Goal: Task Accomplishment & Management: Complete application form

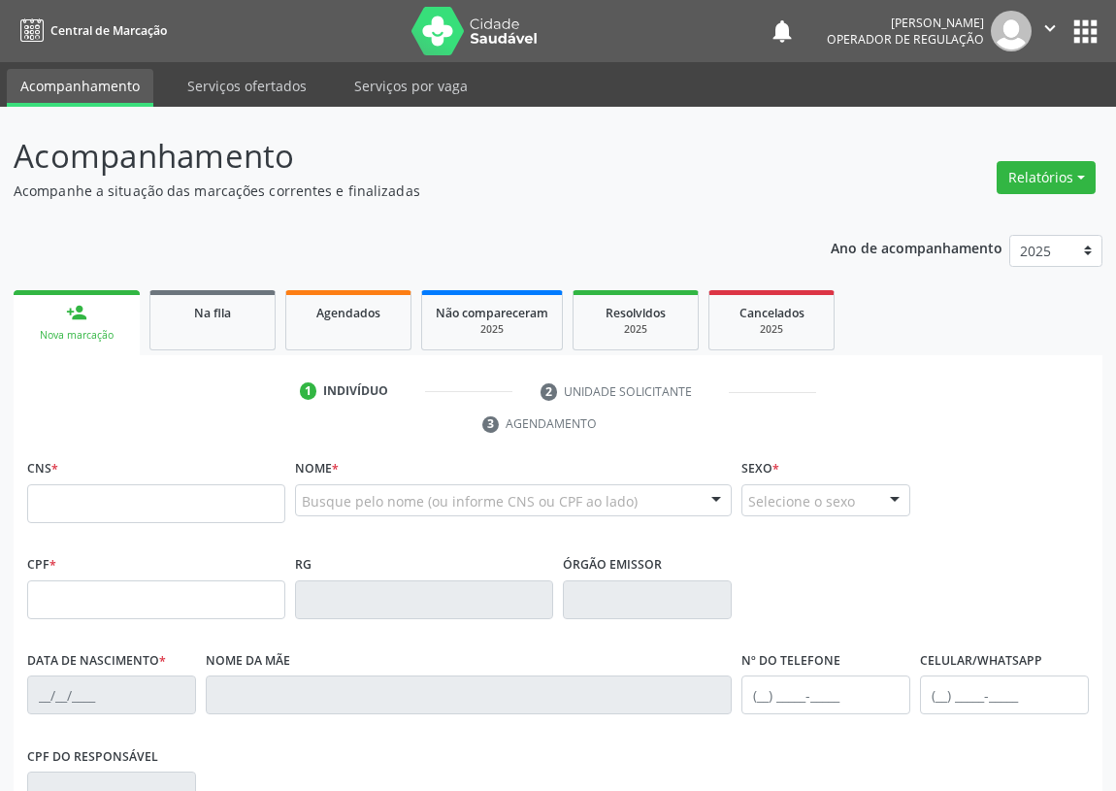
click at [55, 505] on input "text" at bounding box center [156, 503] width 258 height 39
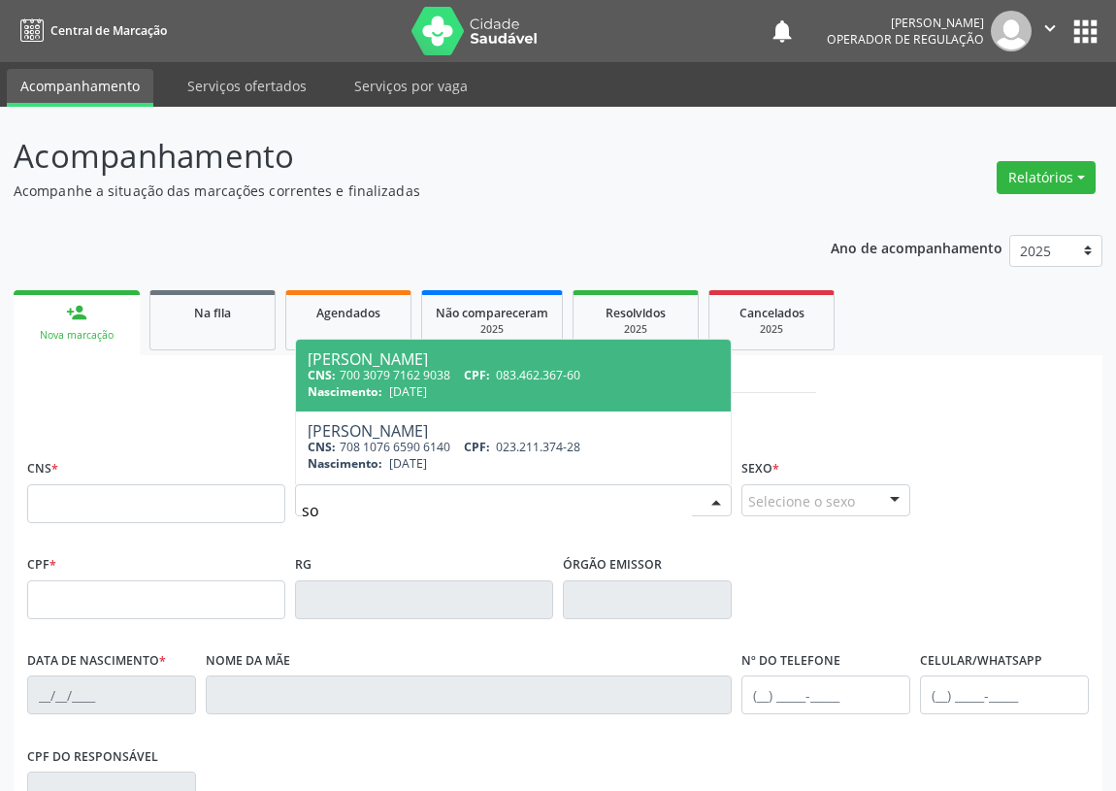
type input "s"
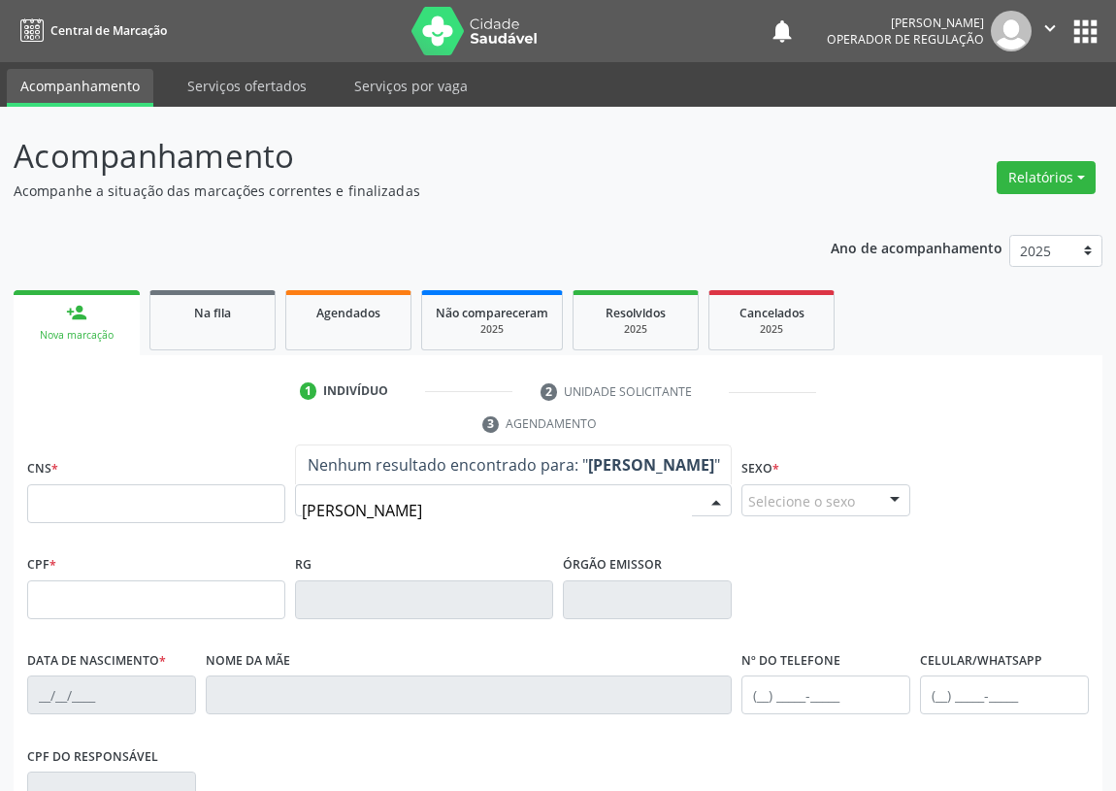
type input "[PERSON_NAME]"
click at [323, 510] on input "[PERSON_NAME]" at bounding box center [497, 510] width 390 height 39
click at [465, 511] on input "[PERSON_NAME]" at bounding box center [497, 510] width 390 height 39
type input "[PERSON_NAME]"
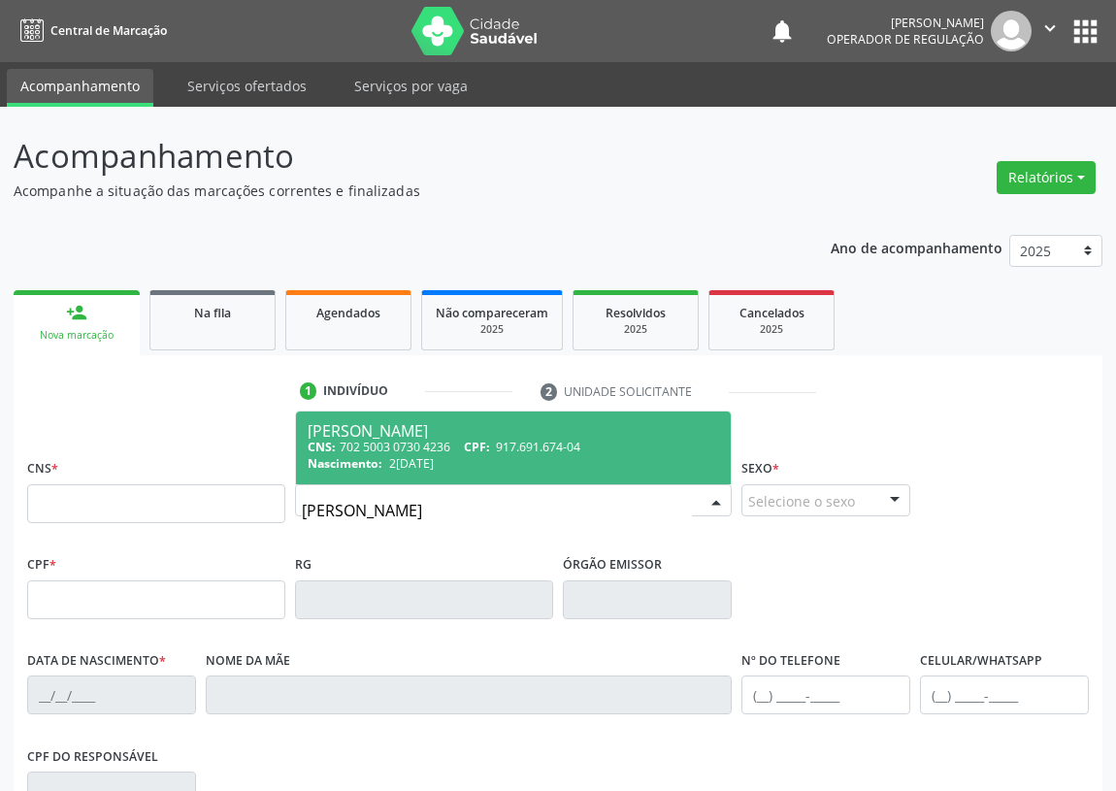
click at [404, 433] on div "[PERSON_NAME]" at bounding box center [514, 431] width 412 height 16
type input "702 5003 0730 4236"
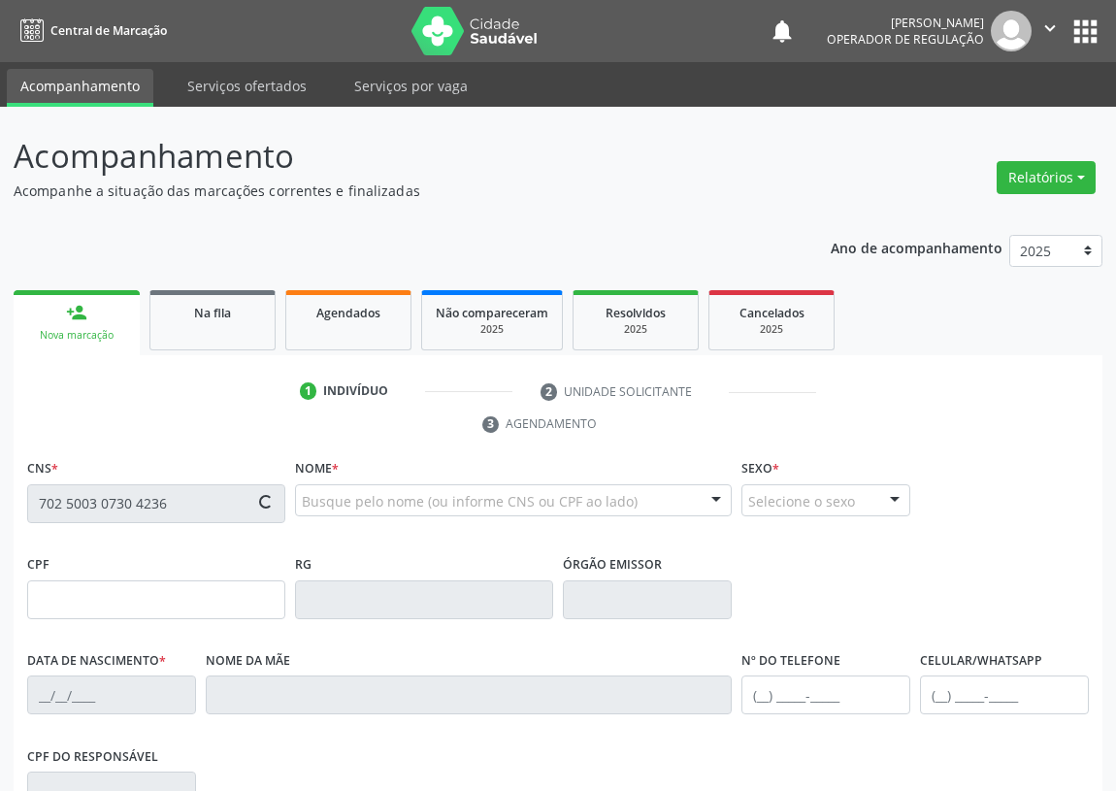
type input "917.691.674-04"
type input "2[DATE]"
type input "Eudete [PERSON_NAME]"
type input "[PHONE_NUMBER]"
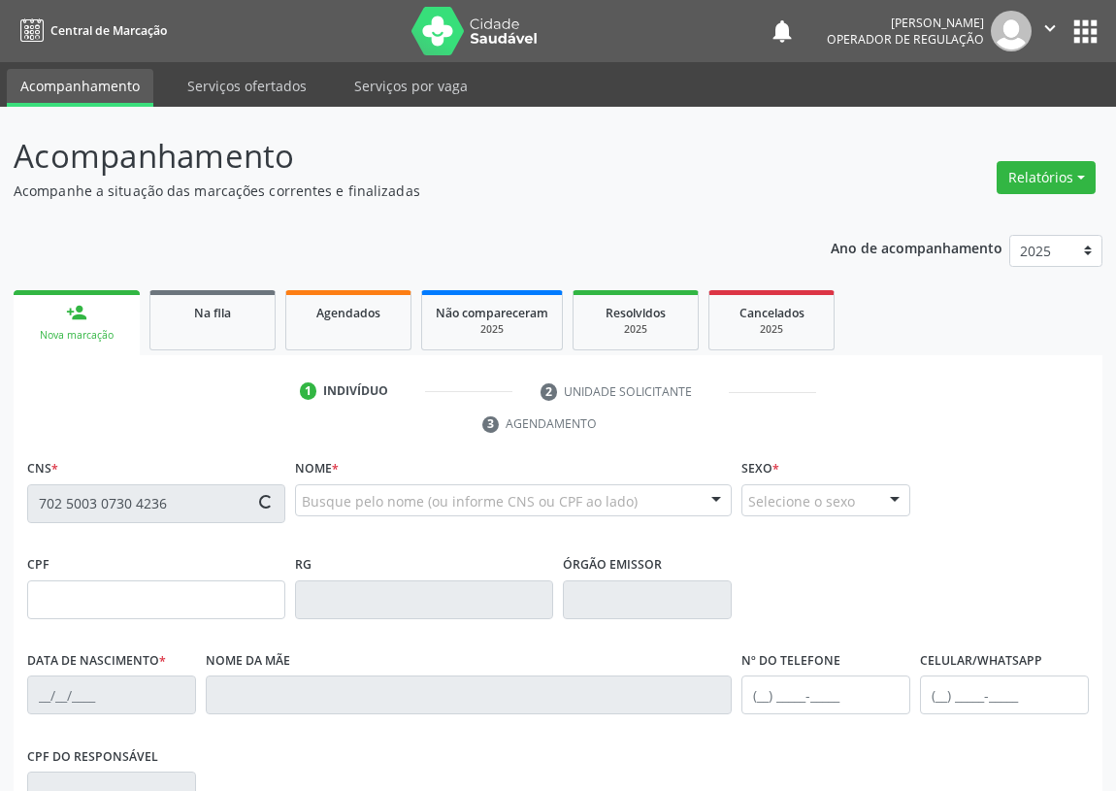
type input "87"
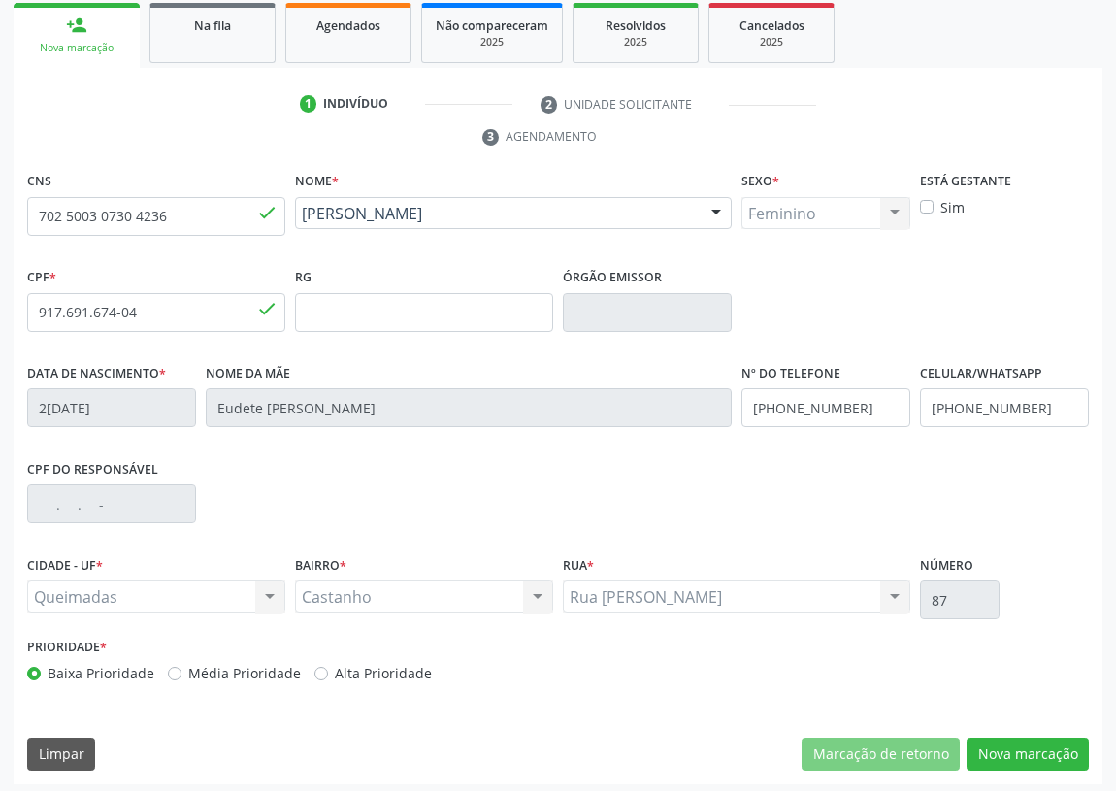
scroll to position [291, 0]
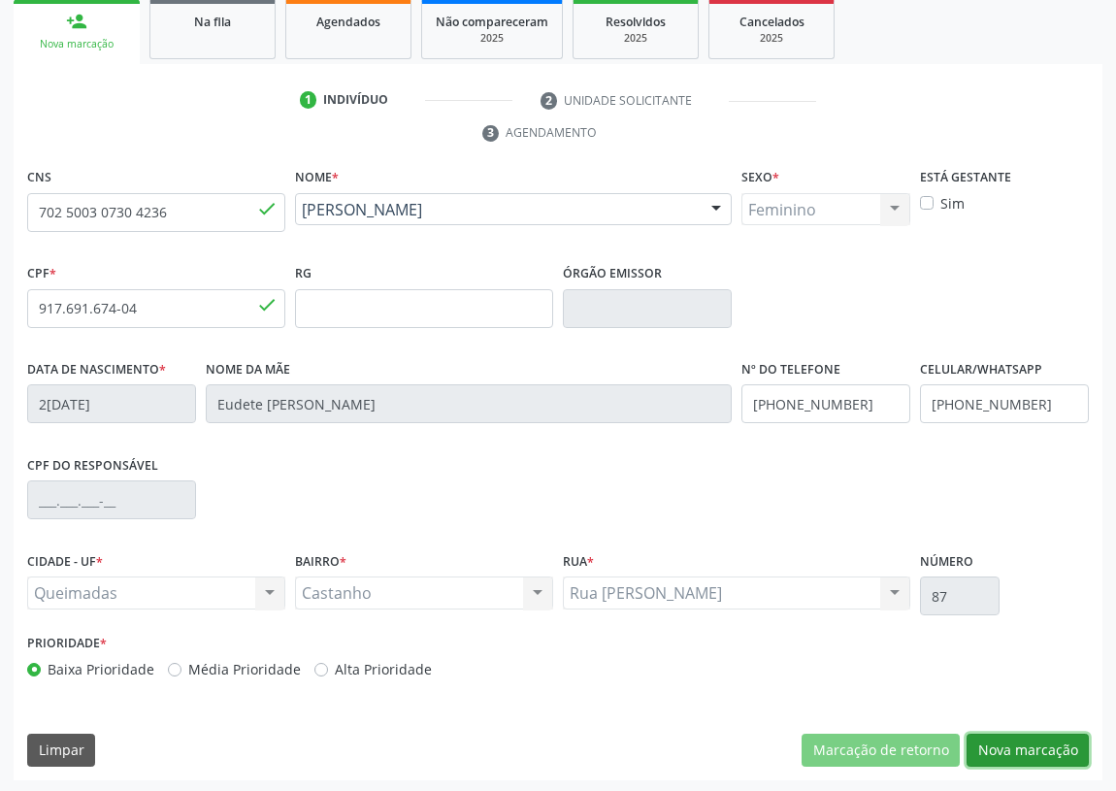
drag, startPoint x: 1044, startPoint y: 748, endPoint x: 748, endPoint y: 708, distance: 297.9
click at [1042, 747] on button "Nova marcação" at bounding box center [1028, 750] width 122 height 33
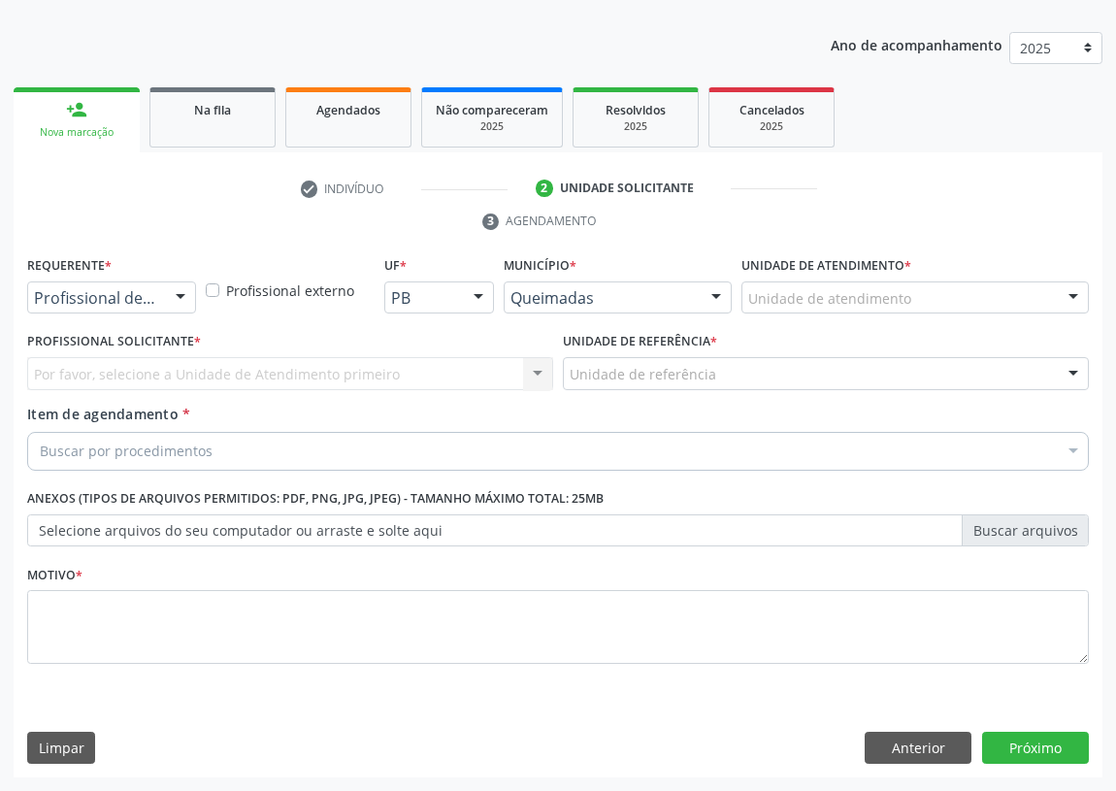
scroll to position [201, 0]
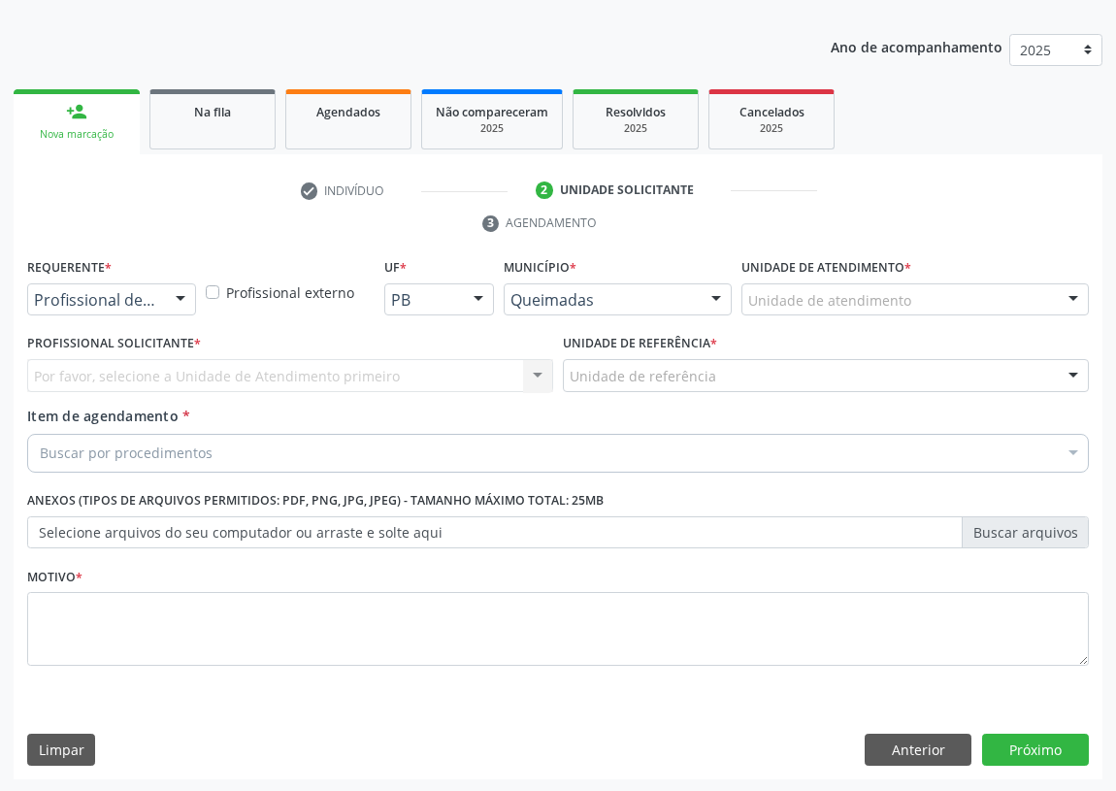
click at [180, 296] on div at bounding box center [180, 300] width 29 height 33
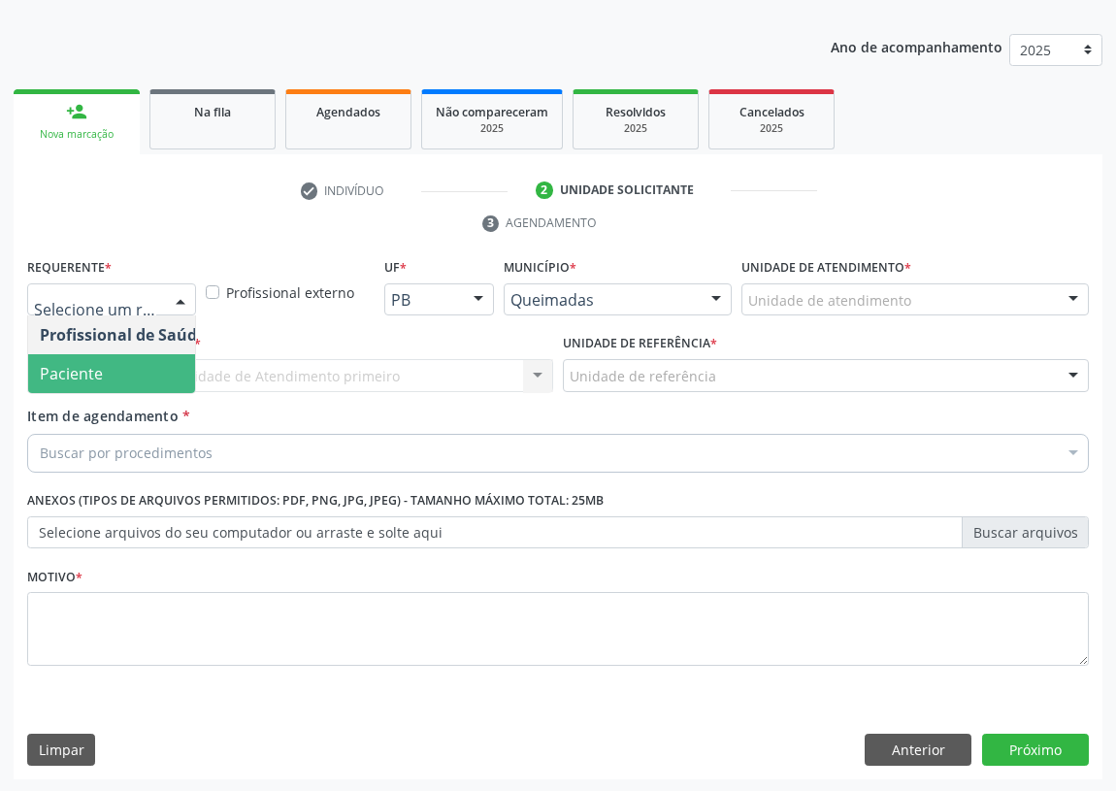
drag, startPoint x: 160, startPoint y: 379, endPoint x: 437, endPoint y: 338, distance: 279.6
click at [163, 377] on span "Paciente" at bounding box center [122, 373] width 189 height 39
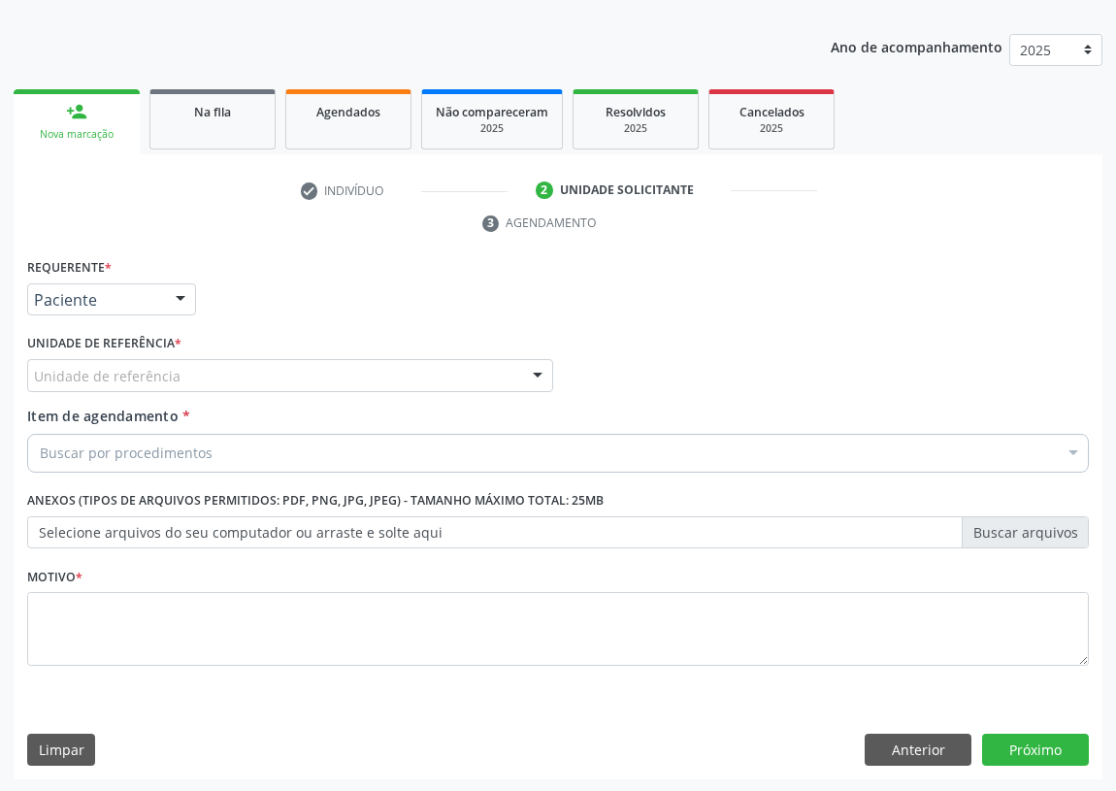
click at [521, 360] on div "Unidade de referência UBSF Ligeiro II UBSF Saulo Leal [PERSON_NAME] UBSF Castan…" at bounding box center [290, 375] width 526 height 33
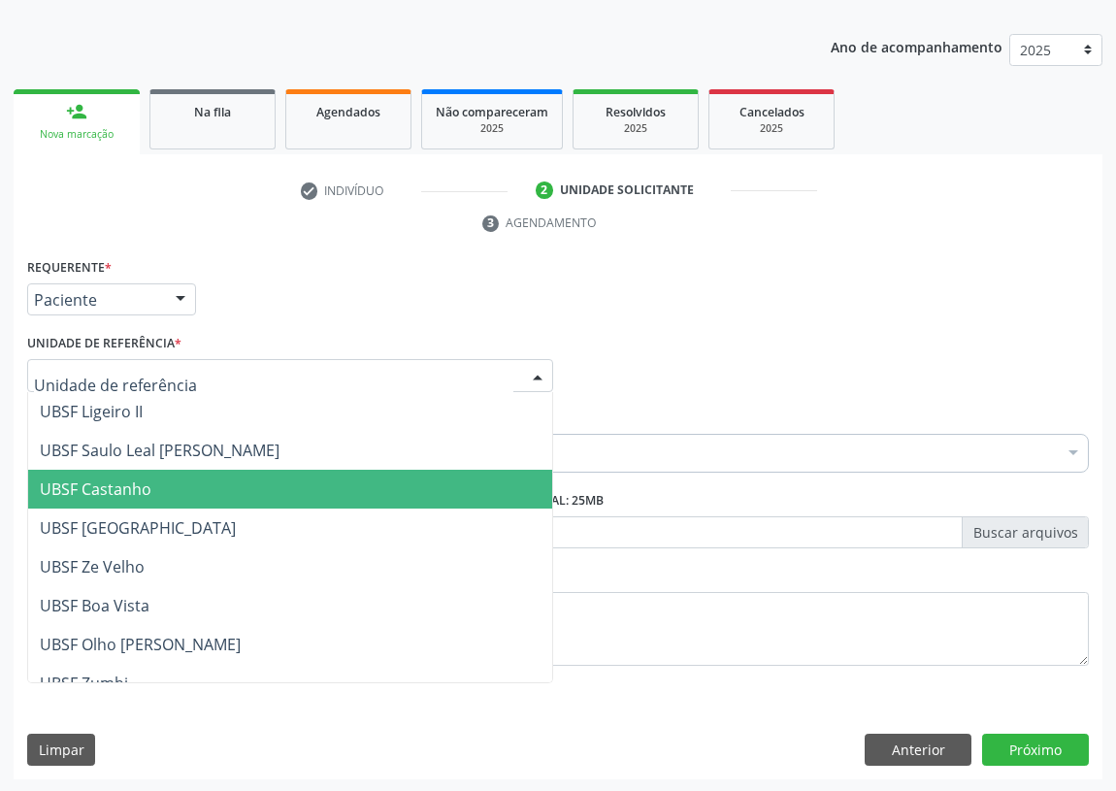
drag, startPoint x: 83, startPoint y: 488, endPoint x: 0, endPoint y: 505, distance: 85.1
click at [83, 488] on span "UBSF Castanho" at bounding box center [96, 489] width 112 height 21
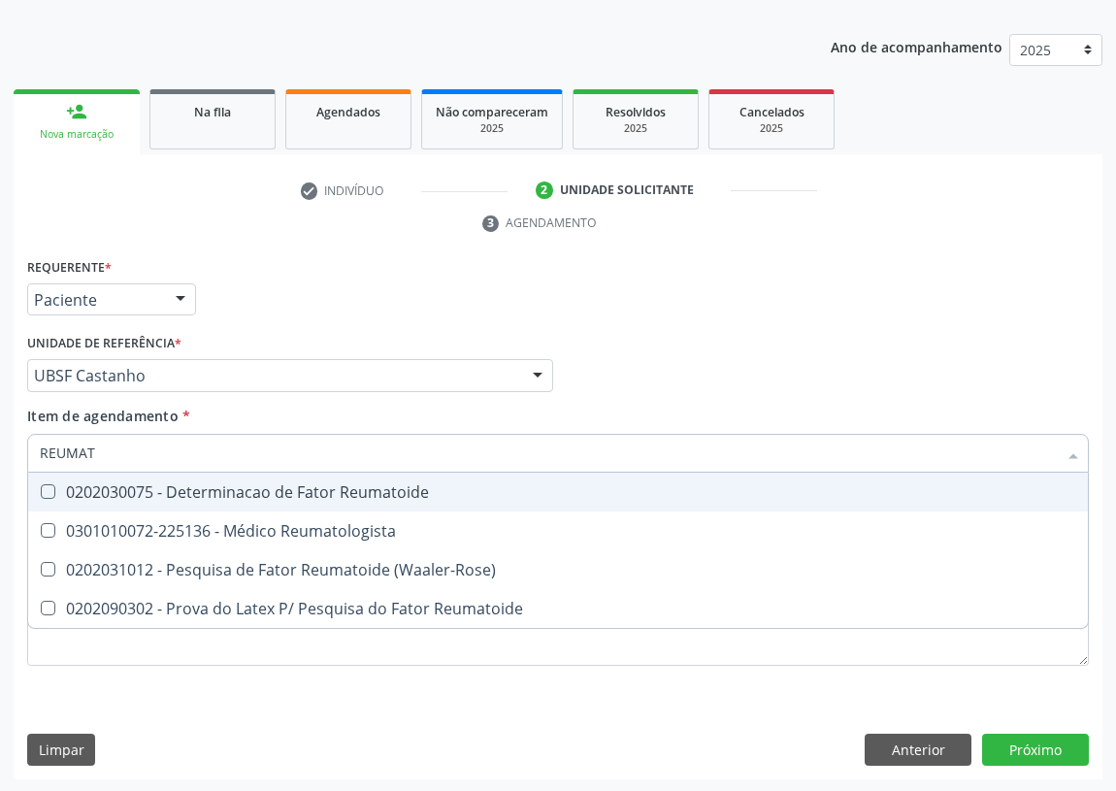
type input "REUMATO"
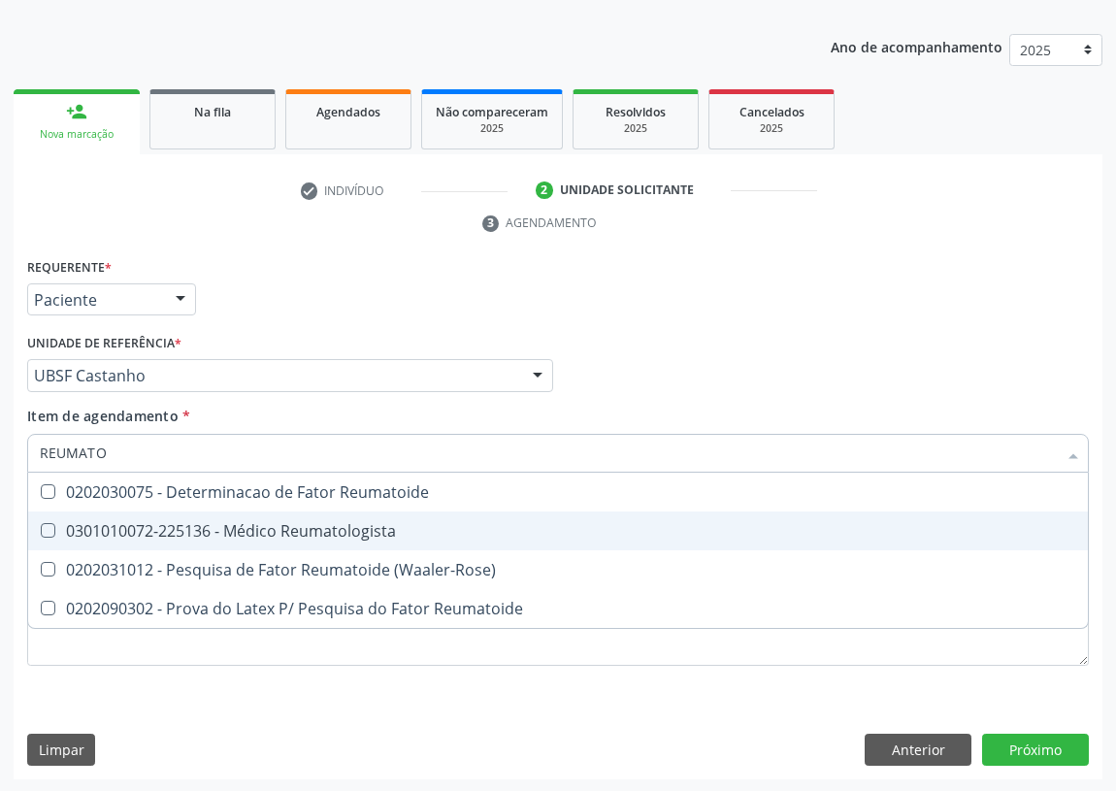
click at [297, 536] on div "0301010072-225136 - Médico Reumatologista" at bounding box center [558, 531] width 1037 height 16
checkbox Reumatologista "true"
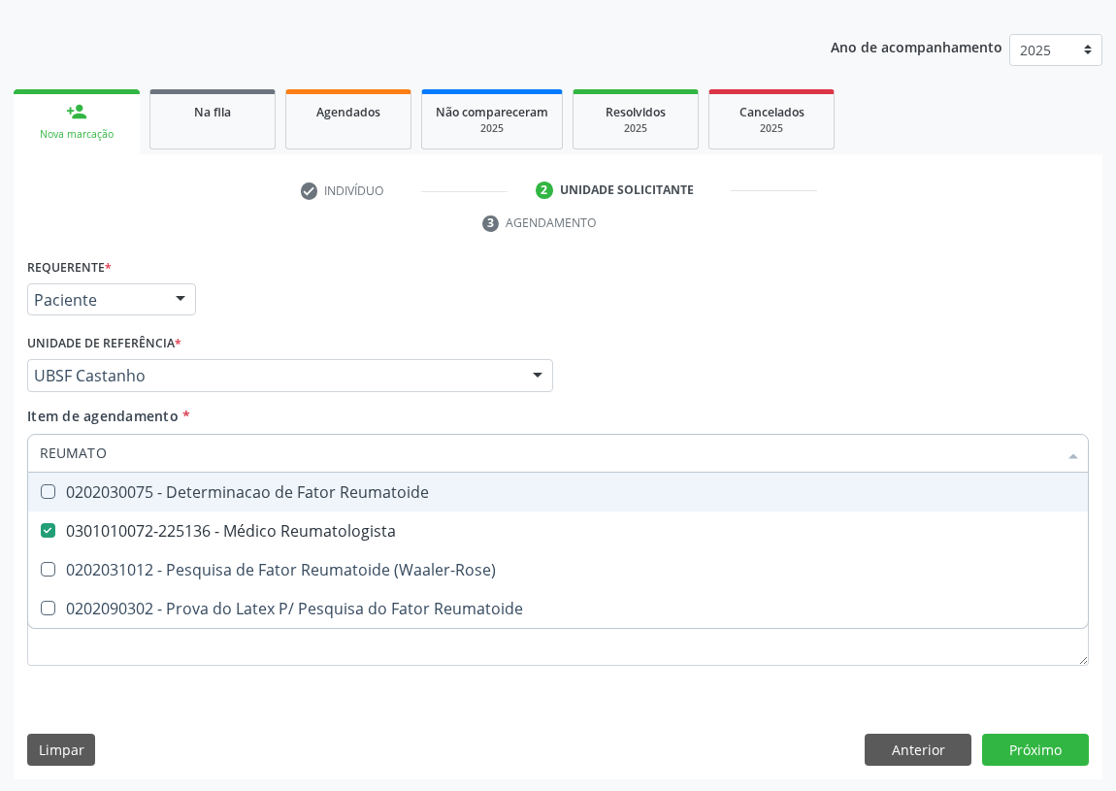
drag, startPoint x: 933, startPoint y: 330, endPoint x: 39, endPoint y: 704, distance: 969.0
click at [930, 330] on div "Profissional Solicitante Por favor, selecione a Unidade de Atendimento primeiro…" at bounding box center [558, 367] width 1072 height 76
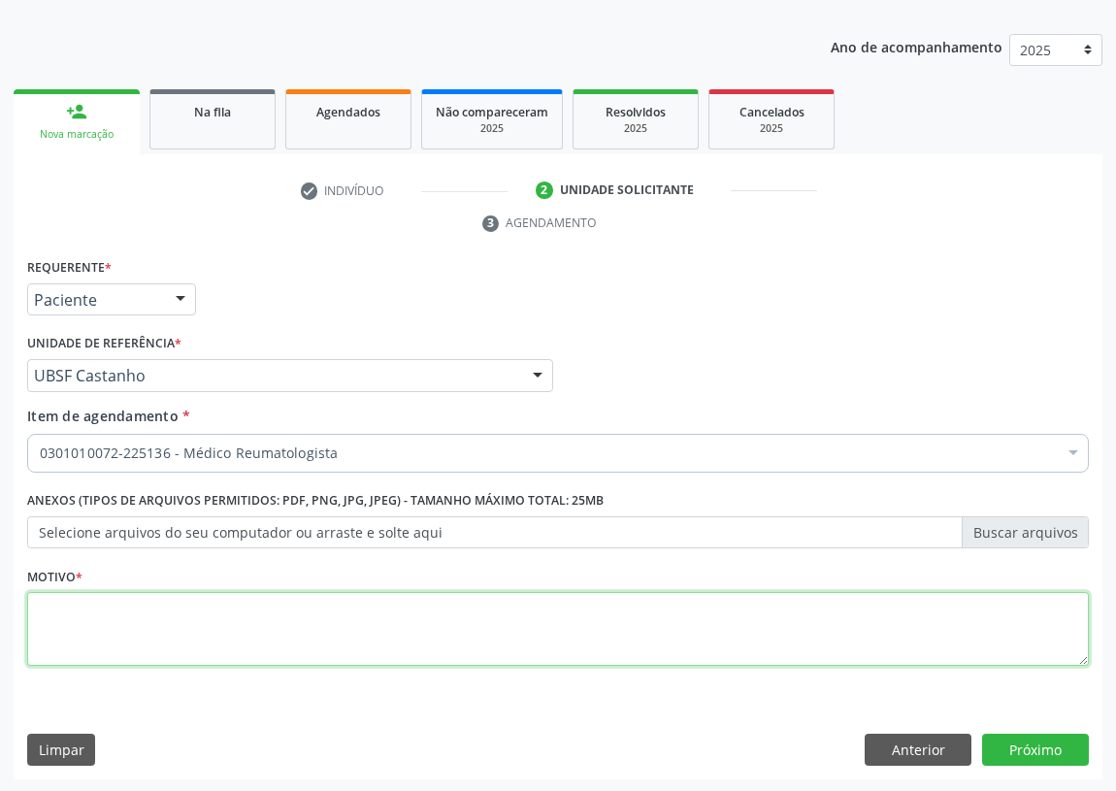
click at [126, 649] on textarea at bounding box center [558, 629] width 1062 height 74
type textarea "AVALIAÇÃO"
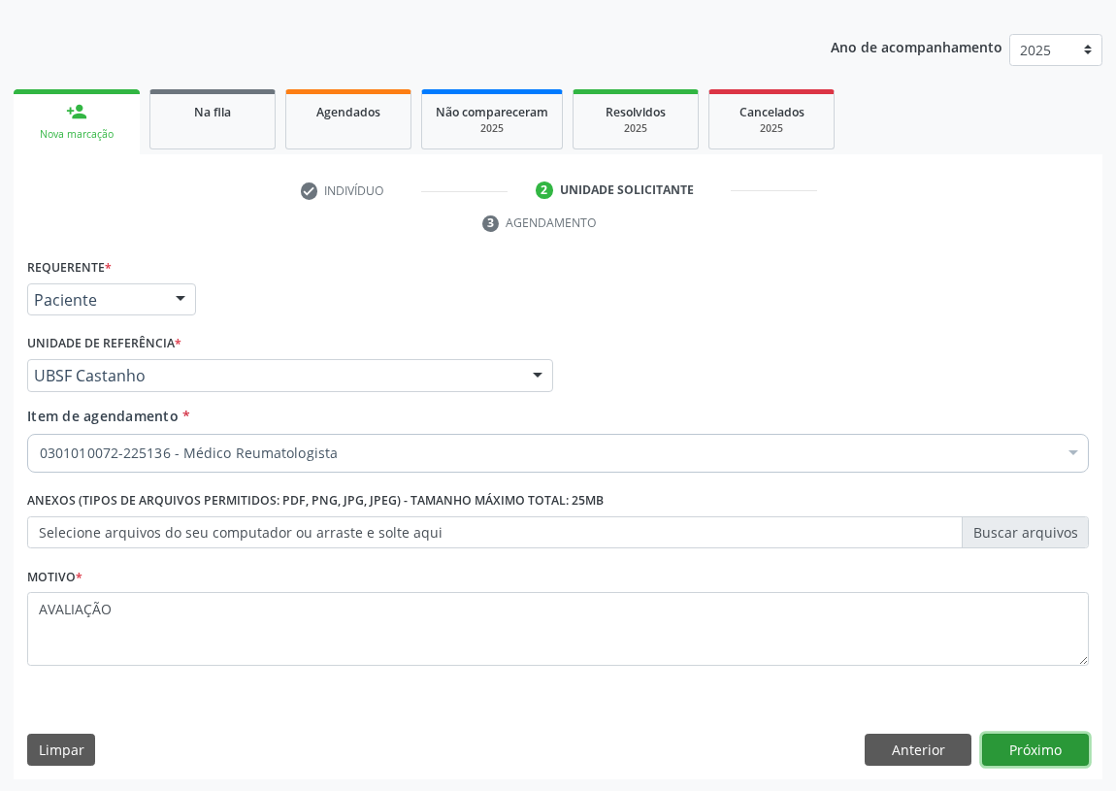
drag, startPoint x: 1039, startPoint y: 741, endPoint x: 0, endPoint y: 435, distance: 1082.8
click at [1029, 742] on button "Próximo" at bounding box center [1035, 750] width 107 height 33
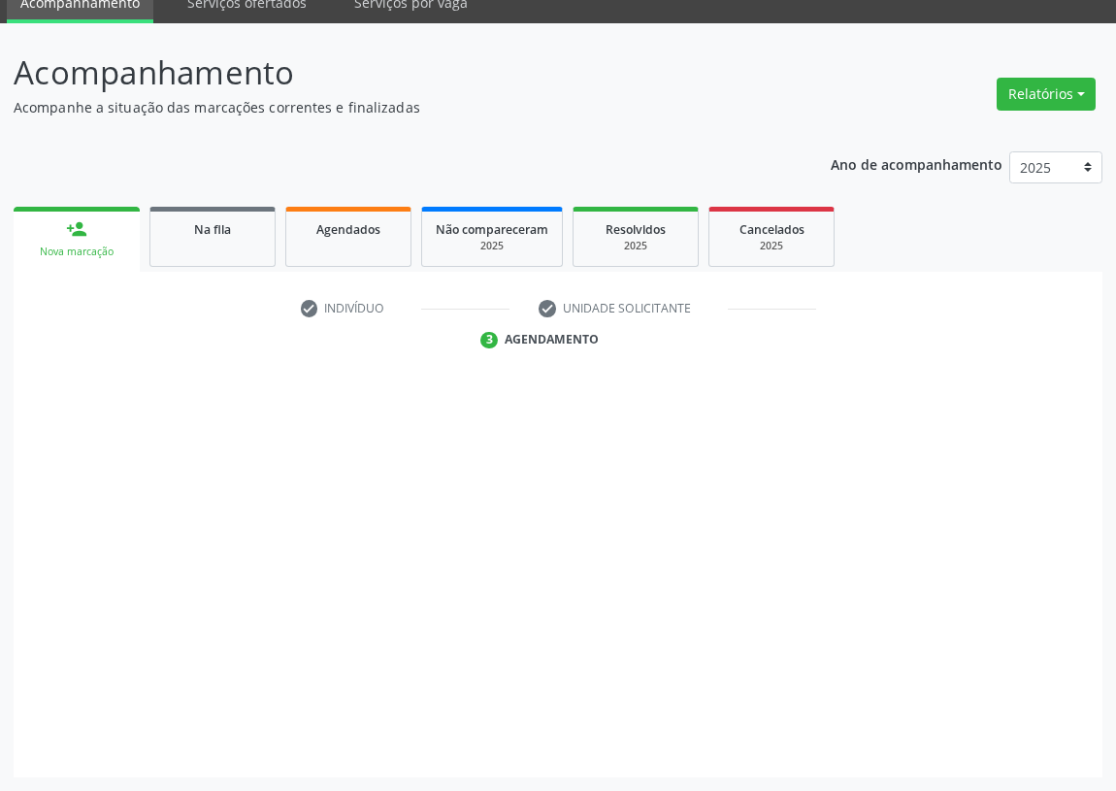
scroll to position [82, 0]
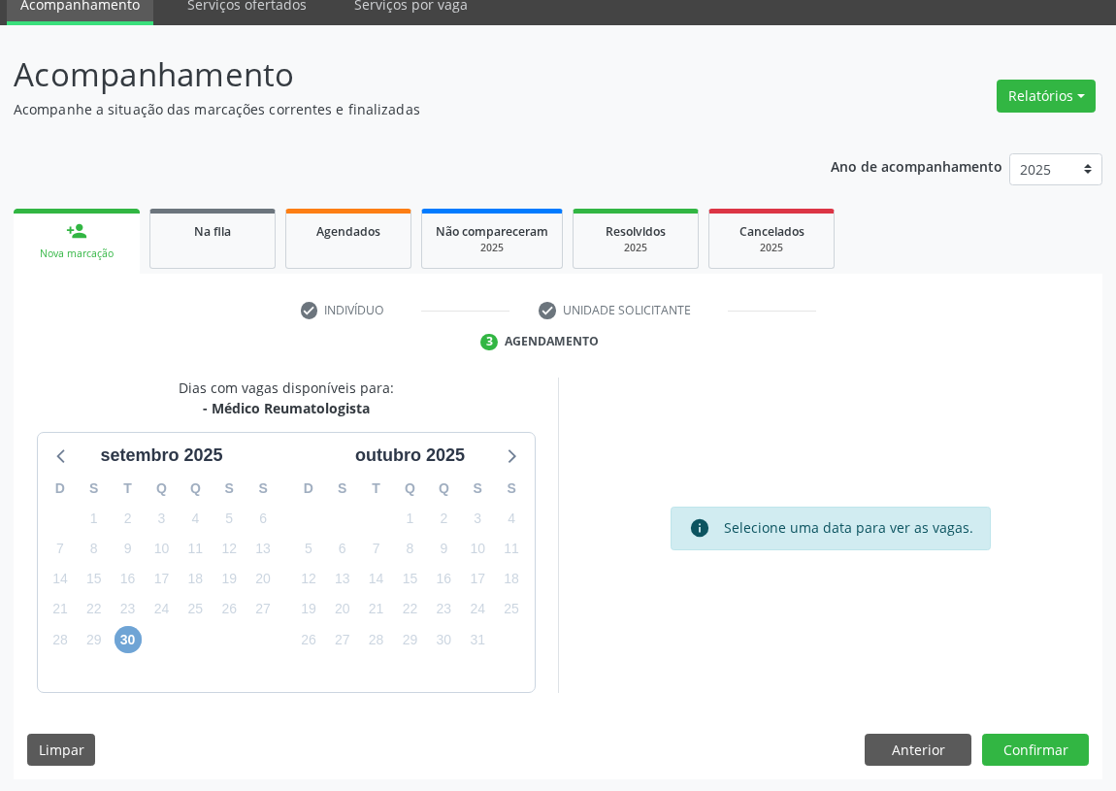
click at [127, 644] on span "30" at bounding box center [128, 639] width 27 height 27
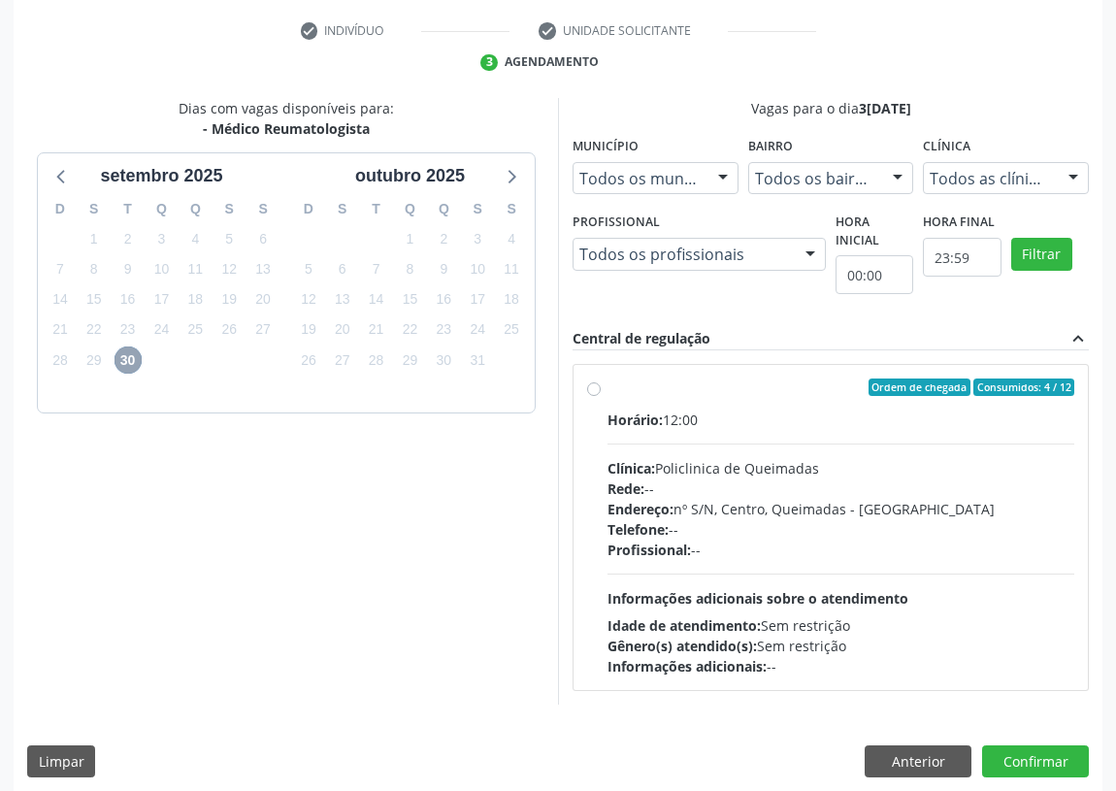
scroll to position [373, 0]
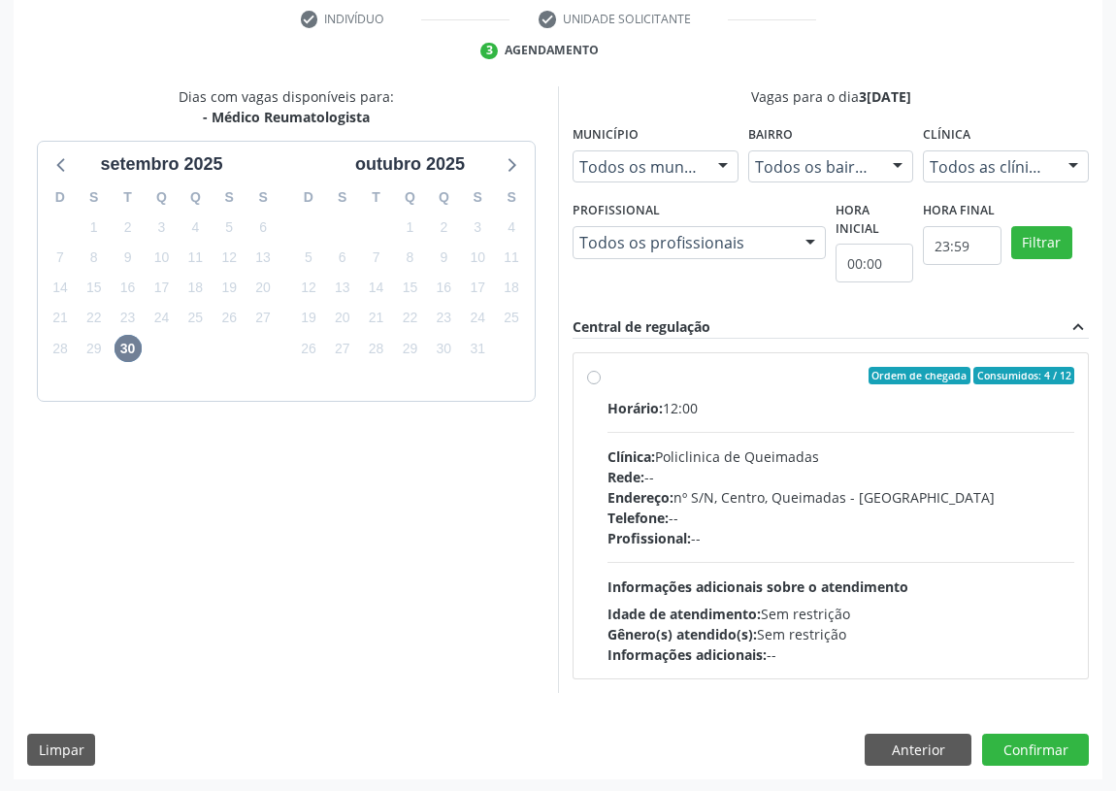
click at [608, 374] on label "Ordem de chegada Consumidos: 4 / 12 Horário: 12:00 Clínica: Policlinica de Quei…" at bounding box center [841, 516] width 467 height 298
click at [589, 374] on input "Ordem de chegada Consumidos: 4 / 12 Horário: 12:00 Clínica: Policlinica de Quei…" at bounding box center [594, 375] width 14 height 17
radio input "true"
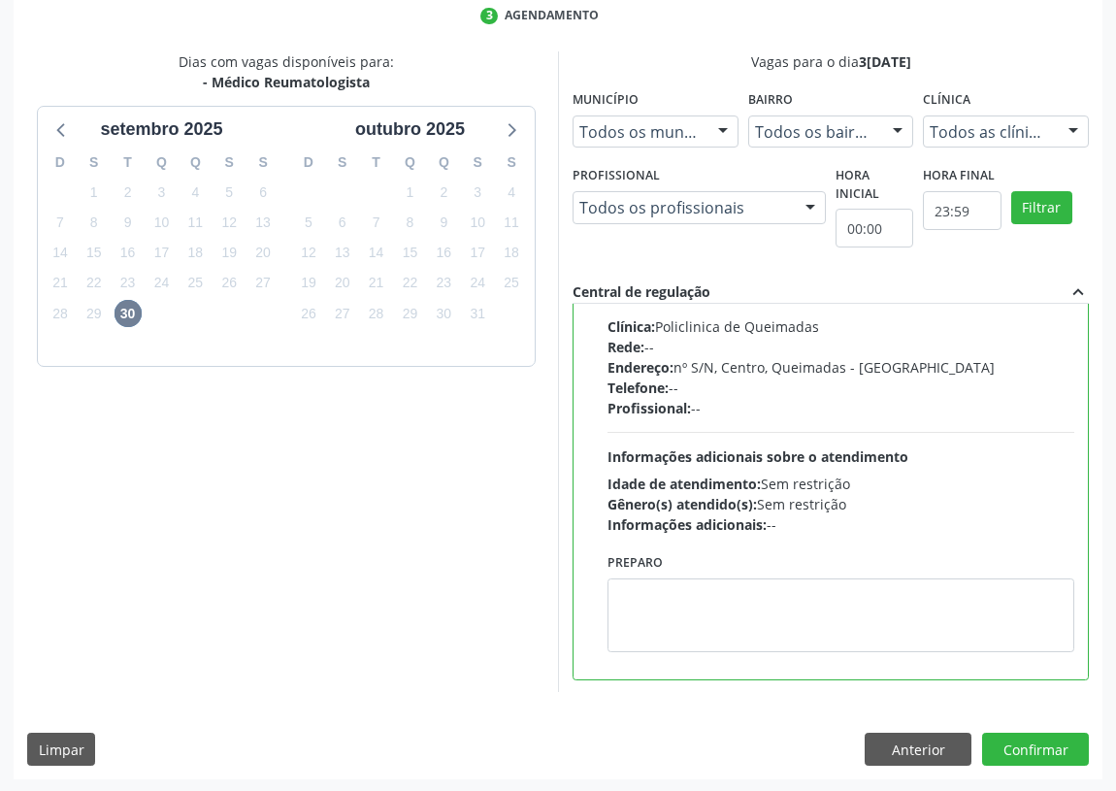
scroll to position [96, 0]
click at [1041, 745] on button "Confirmar" at bounding box center [1035, 749] width 107 height 33
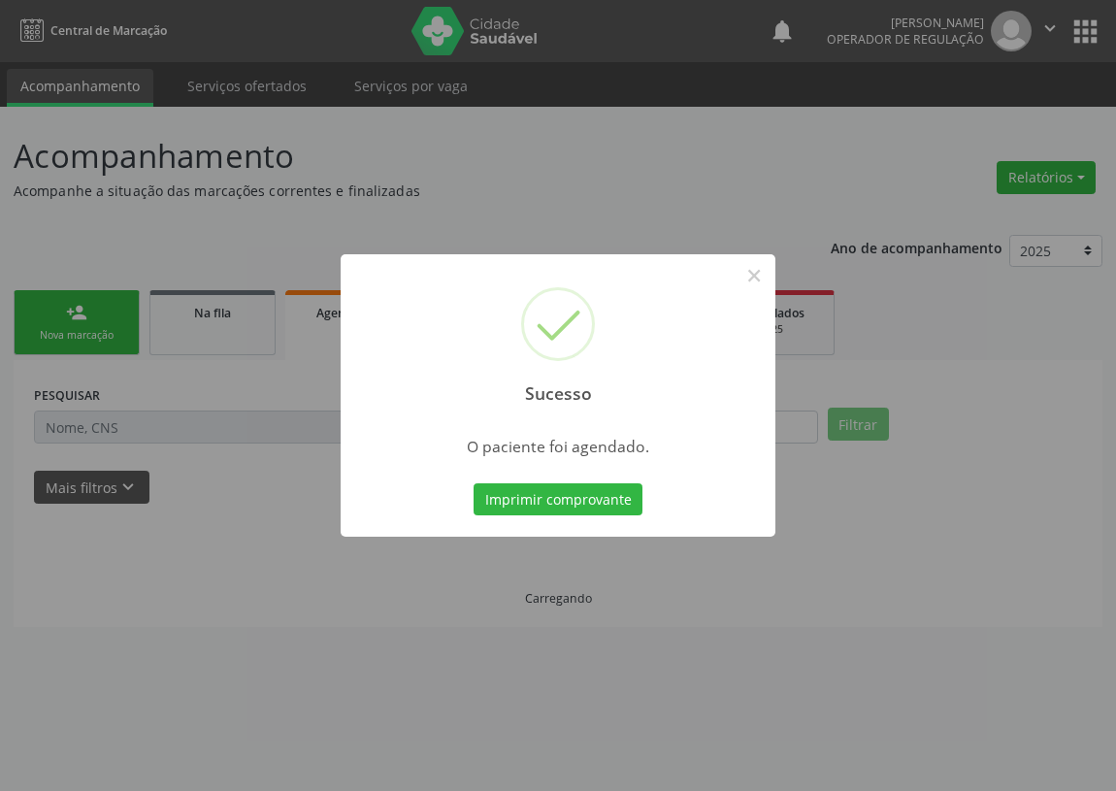
scroll to position [0, 0]
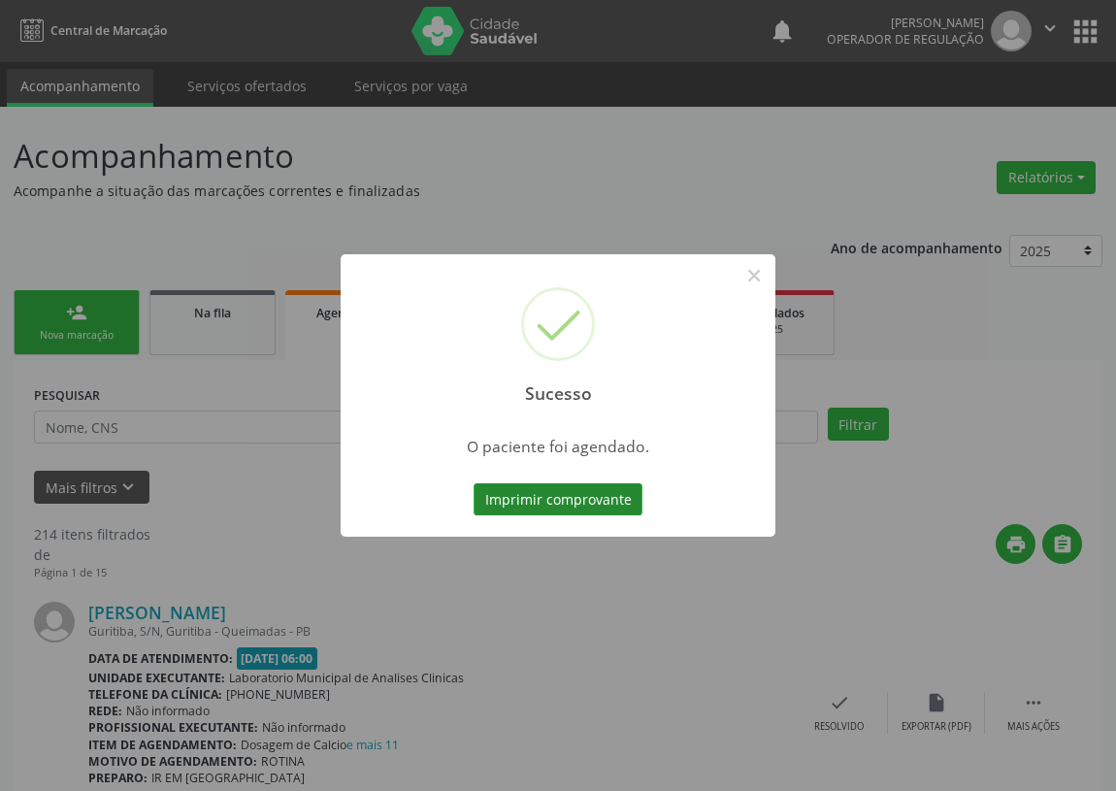
click at [531, 508] on button "Imprimir comprovante" at bounding box center [558, 499] width 169 height 33
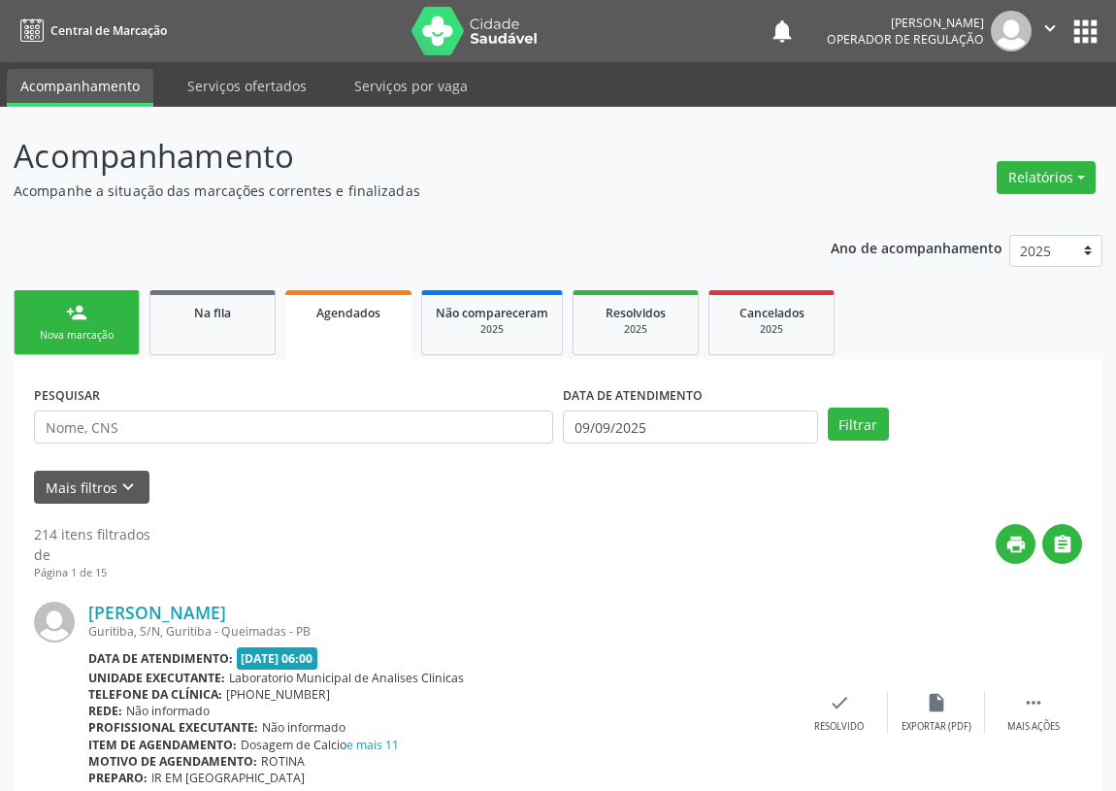
click at [64, 339] on div "Nova marcação" at bounding box center [76, 335] width 97 height 15
